Goal: Transaction & Acquisition: Purchase product/service

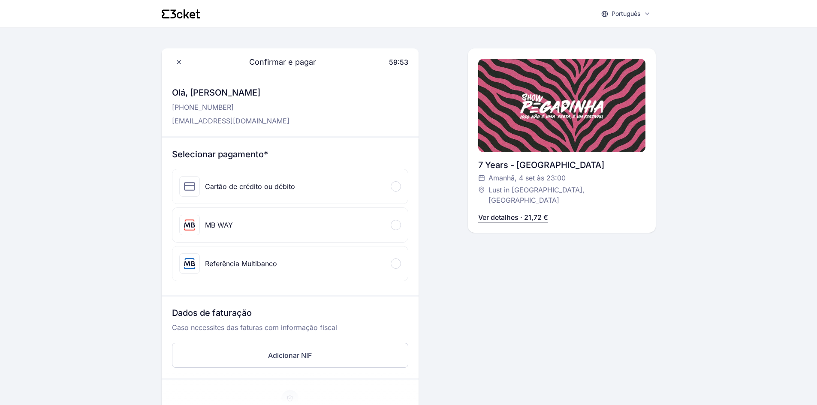
click at [391, 268] on div "Referência Multibanco" at bounding box center [289, 263] width 235 height 34
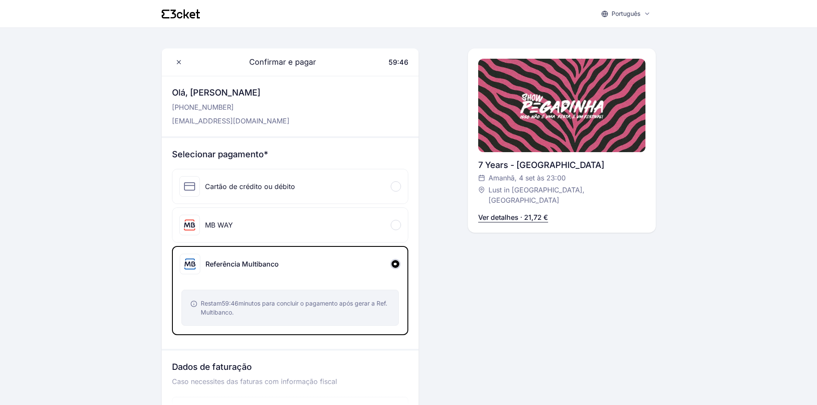
scroll to position [43, 0]
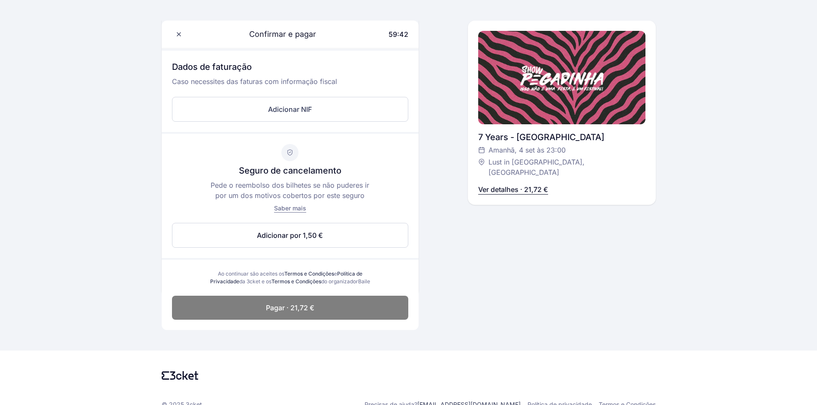
click at [304, 313] on span "Pagar · 21,72 €" at bounding box center [290, 308] width 48 height 10
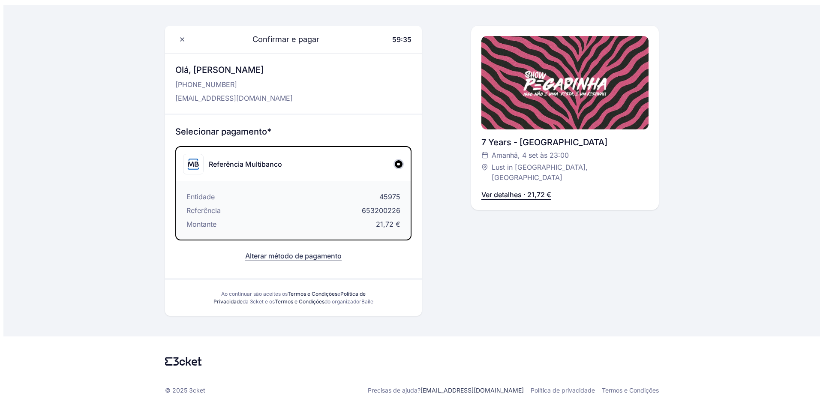
scroll to position [0, 0]
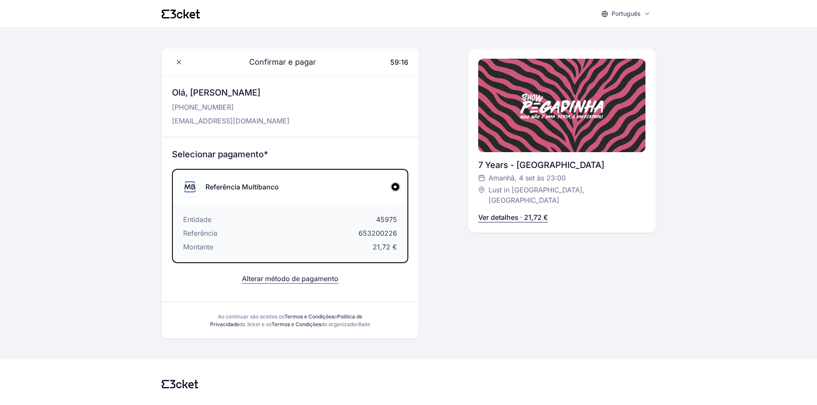
click at [661, 223] on div "Português English Português Català Español Français Confirmar e pagar 59:16 Olá…" at bounding box center [408, 214] width 817 height 428
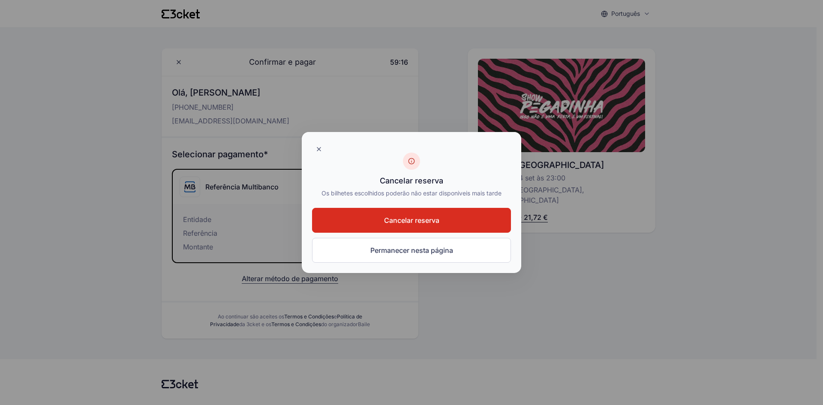
click at [453, 228] on button "Cancelar reserva" at bounding box center [411, 220] width 199 height 25
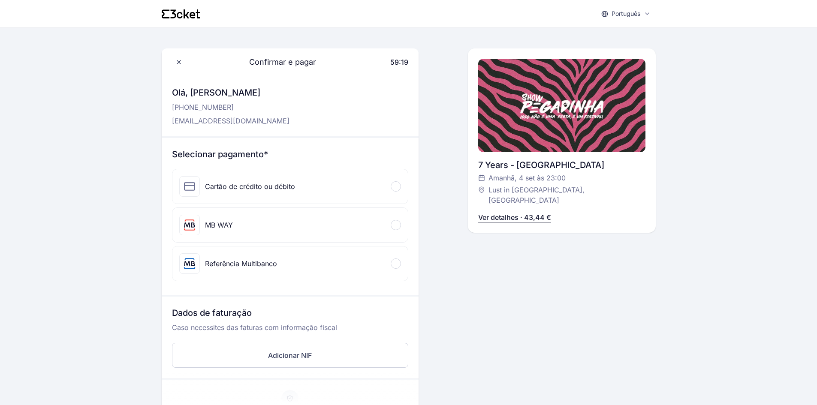
scroll to position [43, 0]
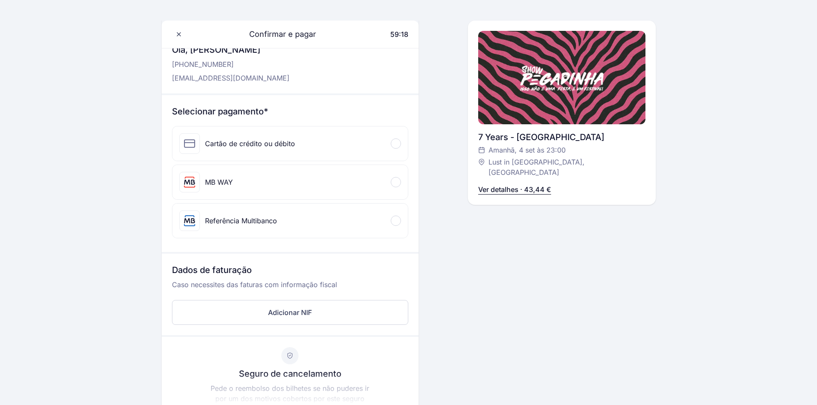
drag, startPoint x: 239, startPoint y: 226, endPoint x: 243, endPoint y: 227, distance: 4.4
click at [240, 226] on div "Referência Multibanco" at bounding box center [228, 220] width 98 height 21
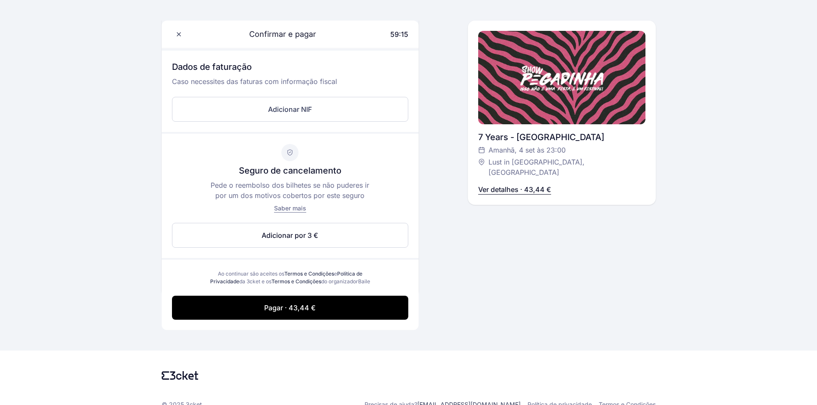
scroll to position [322, 0]
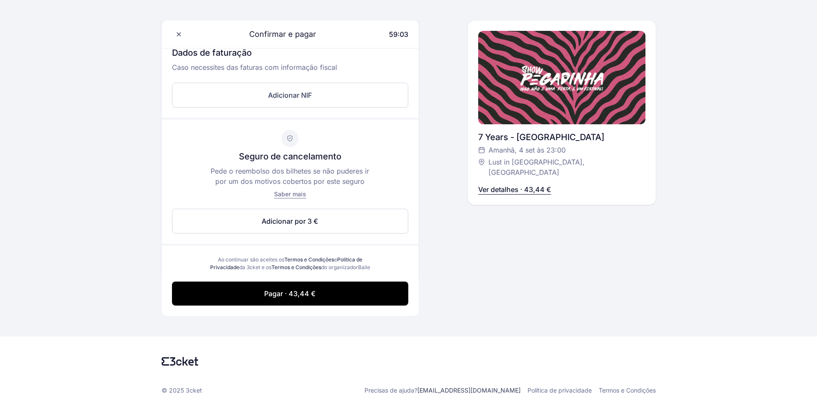
click at [587, 57] on div at bounding box center [561, 77] width 167 height 93
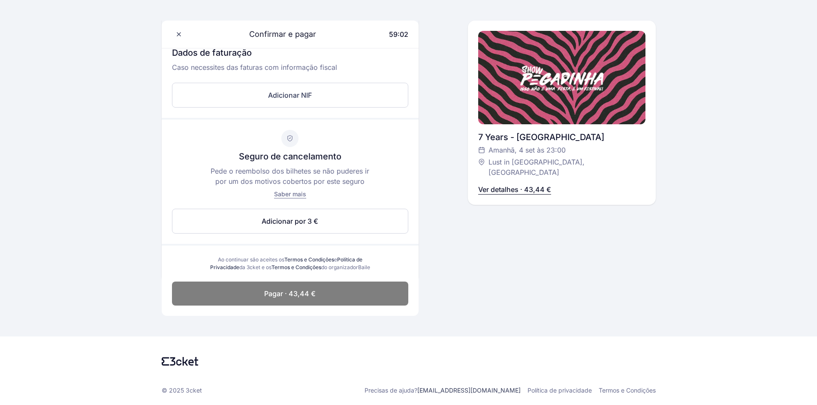
click at [307, 297] on span "Pagar · 43,44 €" at bounding box center [289, 294] width 51 height 10
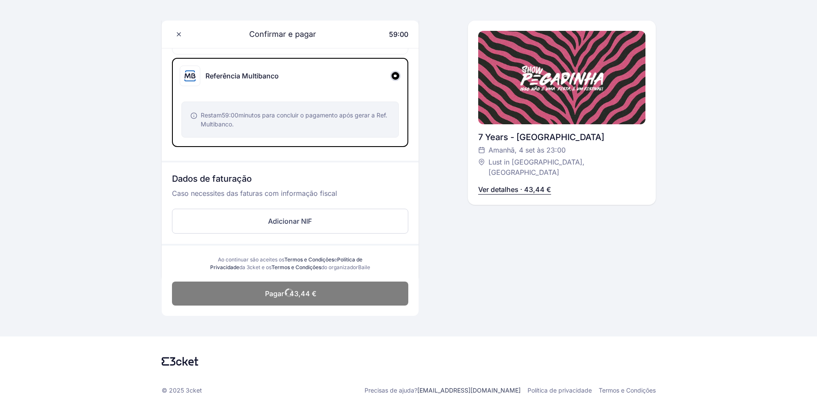
scroll to position [30, 0]
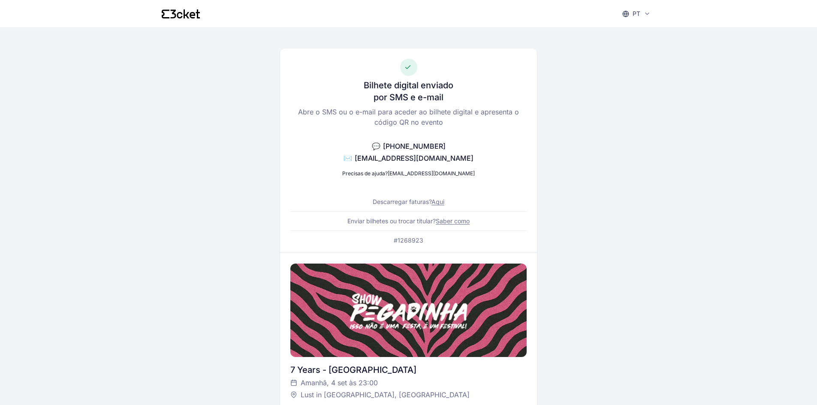
scroll to position [214, 0]
